Goal: Find specific page/section: Find specific page/section

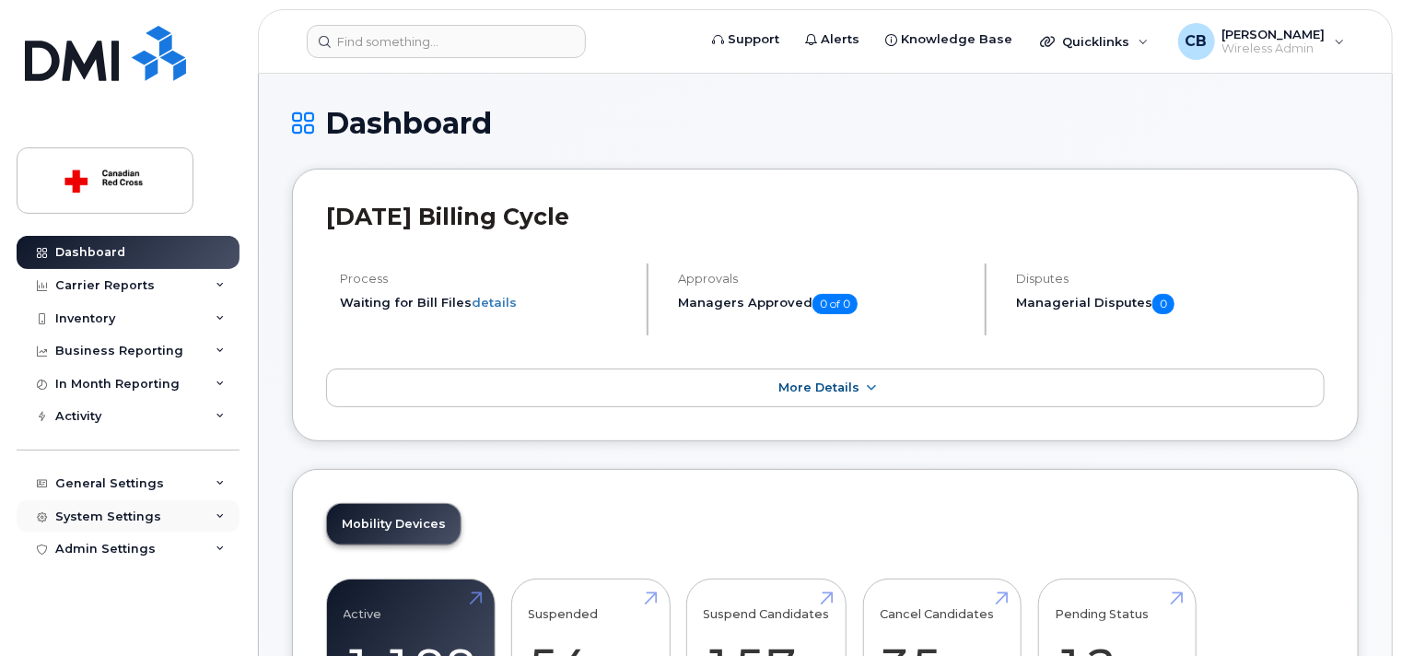
click at [146, 515] on div "System Settings" at bounding box center [108, 516] width 106 height 15
click at [146, 546] on div "Accounting Codes" at bounding box center [124, 550] width 120 height 17
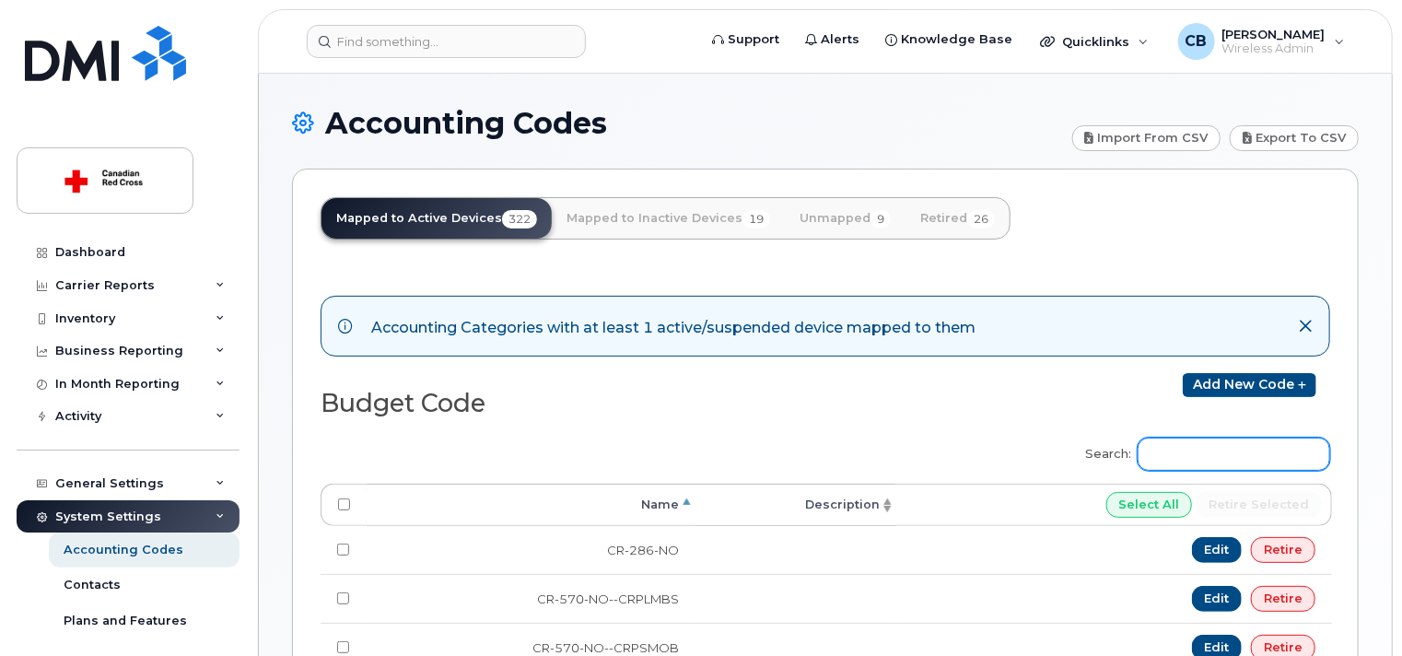
click at [1186, 453] on input "Search:" at bounding box center [1233, 453] width 192 height 33
click at [1235, 452] on input "em-340" at bounding box center [1233, 453] width 192 height 33
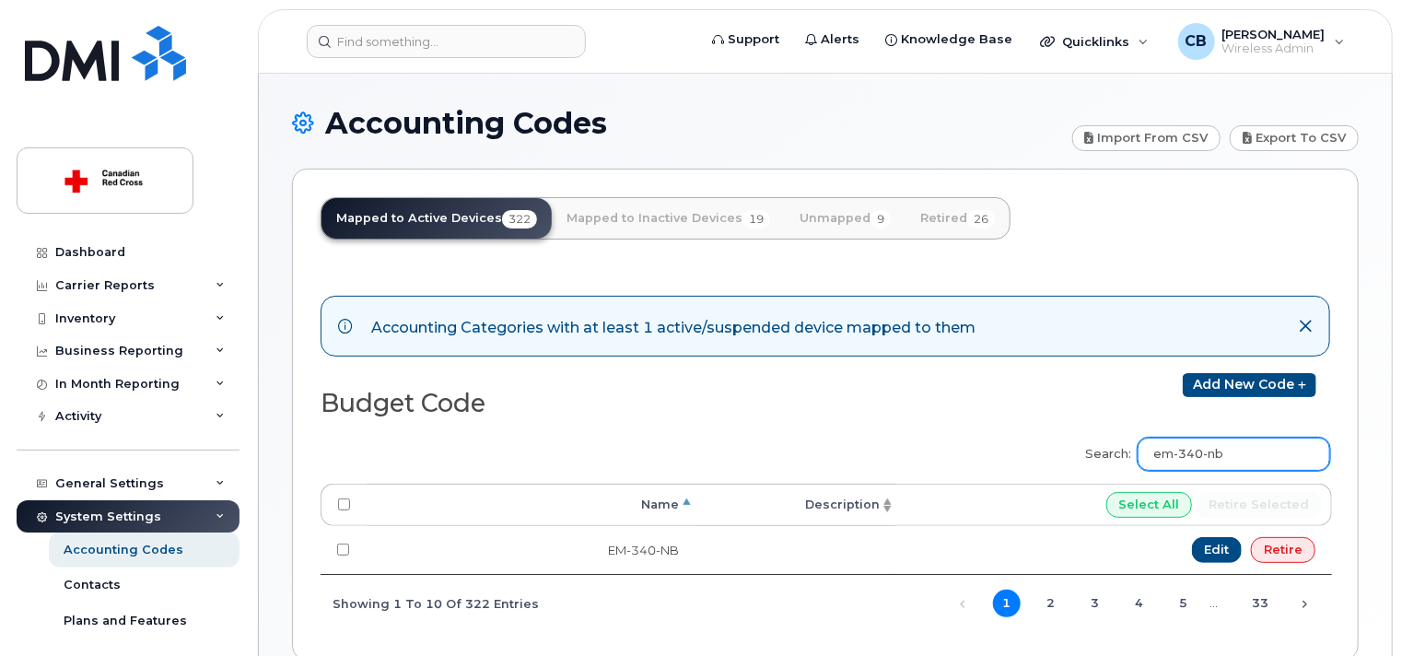
type input "em-340-nb"
